Goal: Task Accomplishment & Management: Complete application form

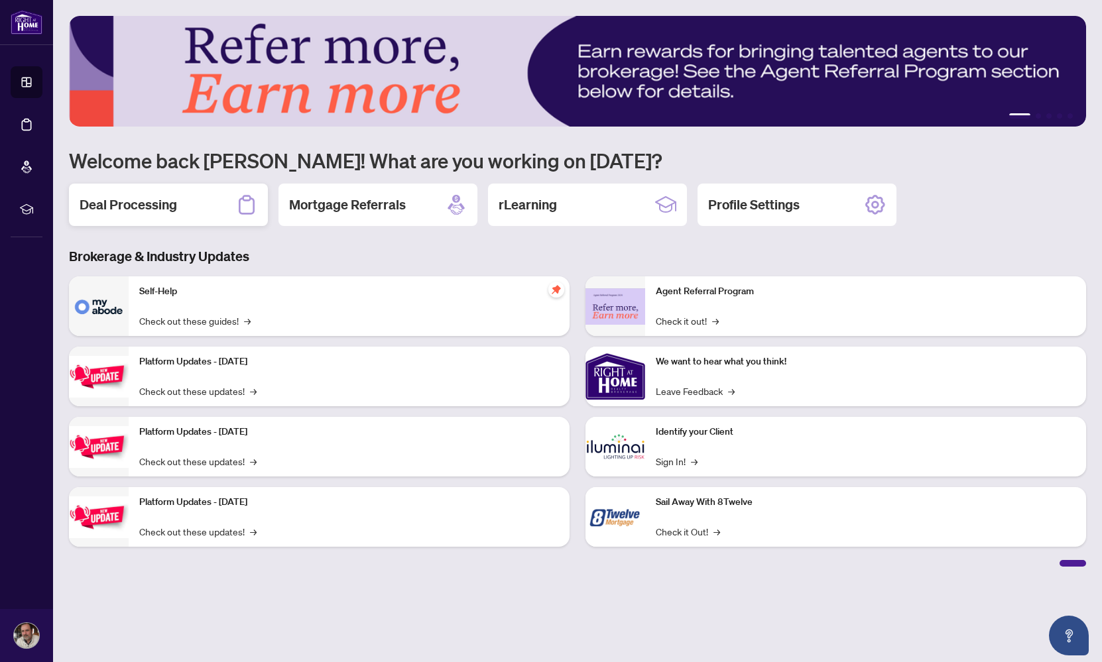
click at [130, 207] on h2 "Deal Processing" at bounding box center [128, 205] width 97 height 19
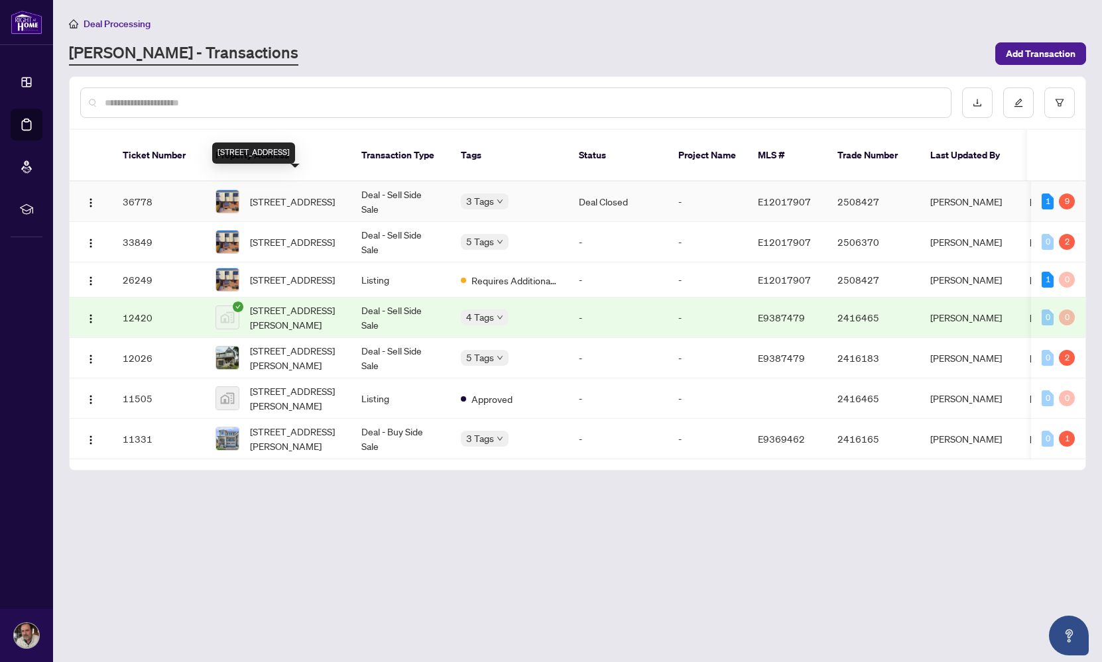
click at [279, 194] on span "[STREET_ADDRESS]" at bounding box center [292, 201] width 85 height 15
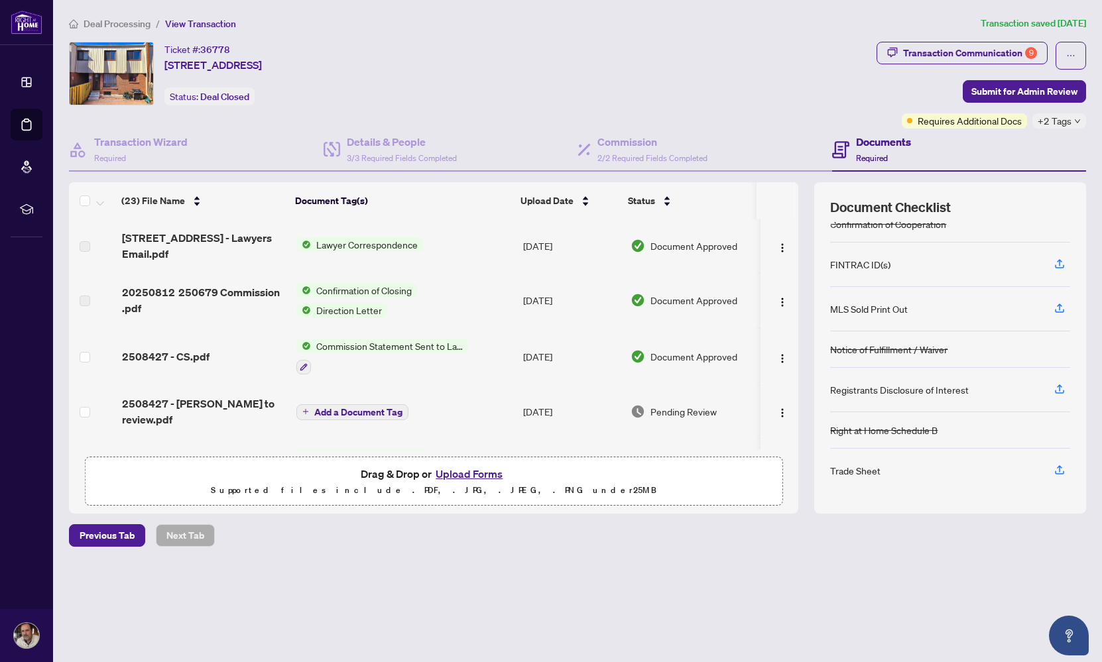
scroll to position [89, 0]
click at [447, 471] on button "Upload Forms" at bounding box center [468, 473] width 75 height 17
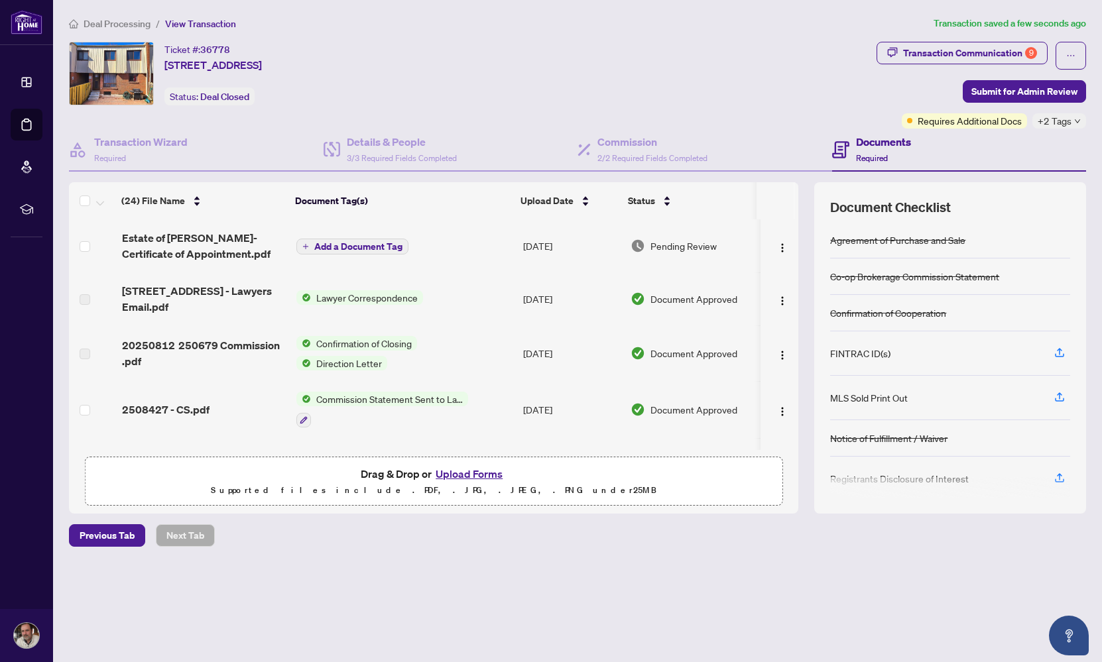
click at [306, 244] on icon "plus" at bounding box center [305, 246] width 7 height 7
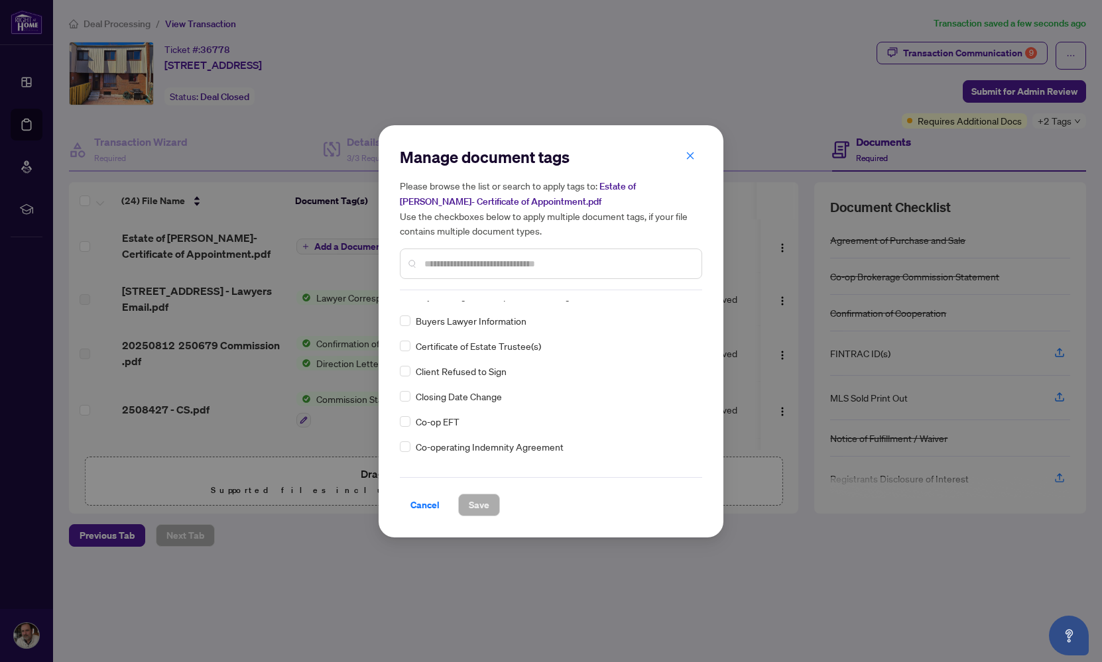
scroll to position [516, 0]
click at [479, 500] on span "Save" at bounding box center [479, 504] width 21 height 21
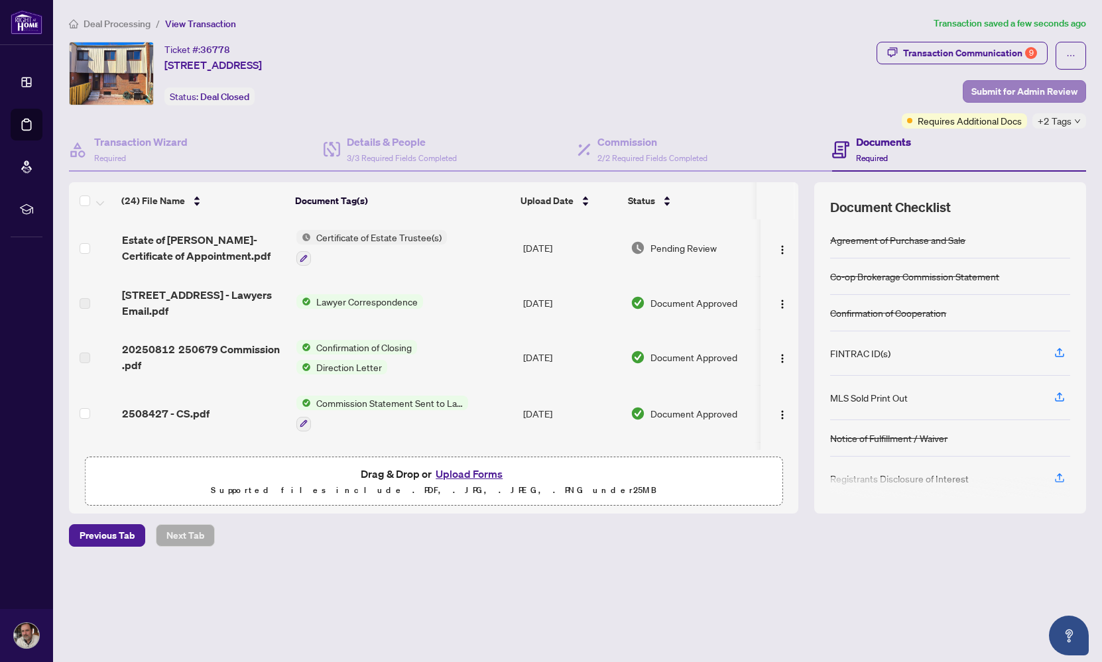
click at [996, 89] on span "Submit for Admin Review" at bounding box center [1024, 91] width 106 height 21
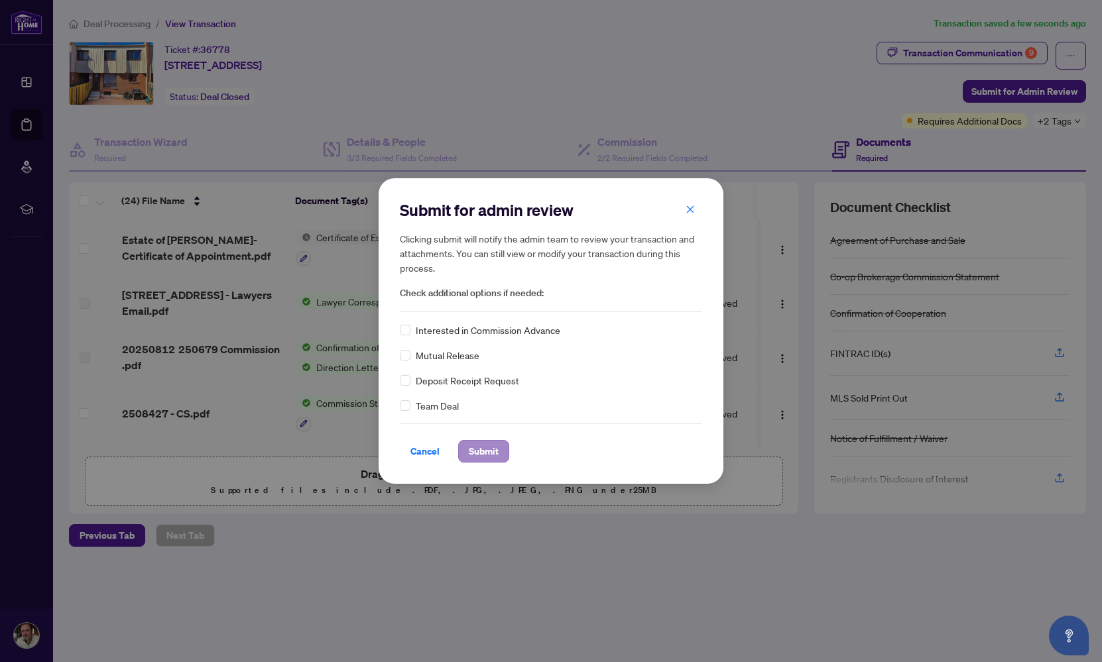
click at [469, 453] on span "Submit" at bounding box center [484, 451] width 30 height 21
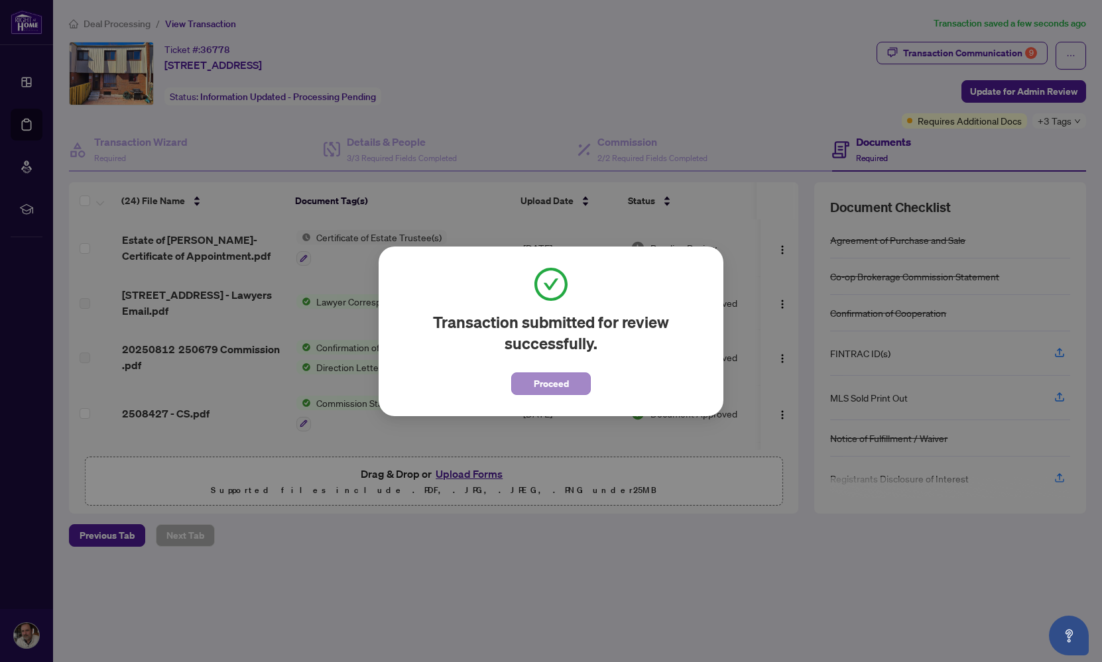
click at [544, 388] on span "Proceed" at bounding box center [551, 383] width 35 height 21
